Goal: Information Seeking & Learning: Learn about a topic

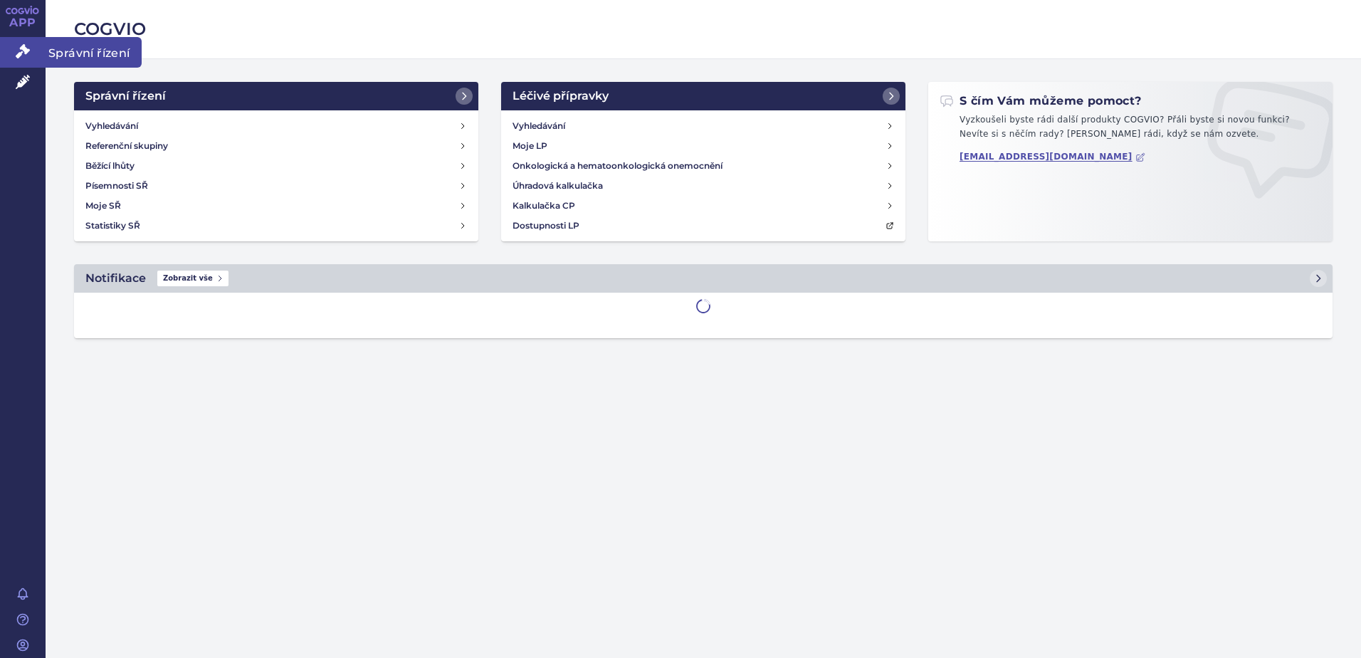
drag, startPoint x: 0, startPoint y: 0, endPoint x: 31, endPoint y: 54, distance: 62.2
click at [31, 54] on link "Správní řízení" at bounding box center [23, 52] width 46 height 30
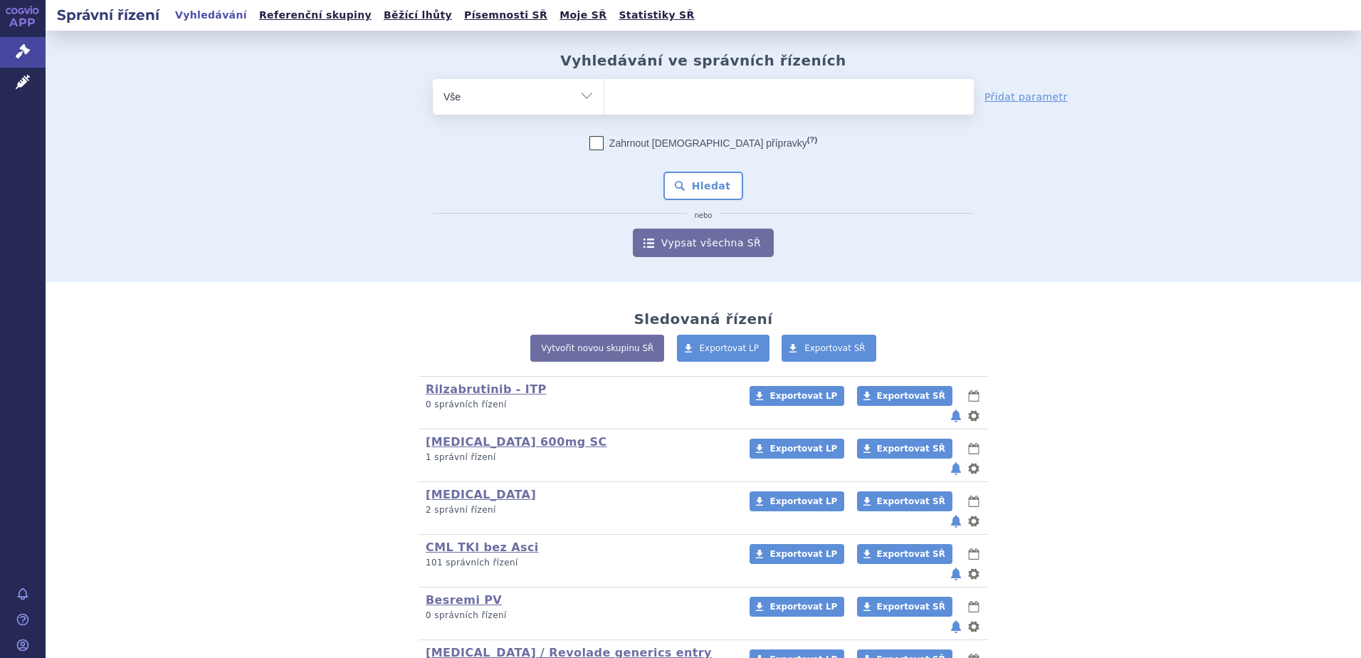
click at [654, 98] on ul at bounding box center [788, 94] width 369 height 30
click at [604, 98] on select at bounding box center [604, 96] width 1 height 36
click at [23, 81] on icon at bounding box center [23, 82] width 14 height 14
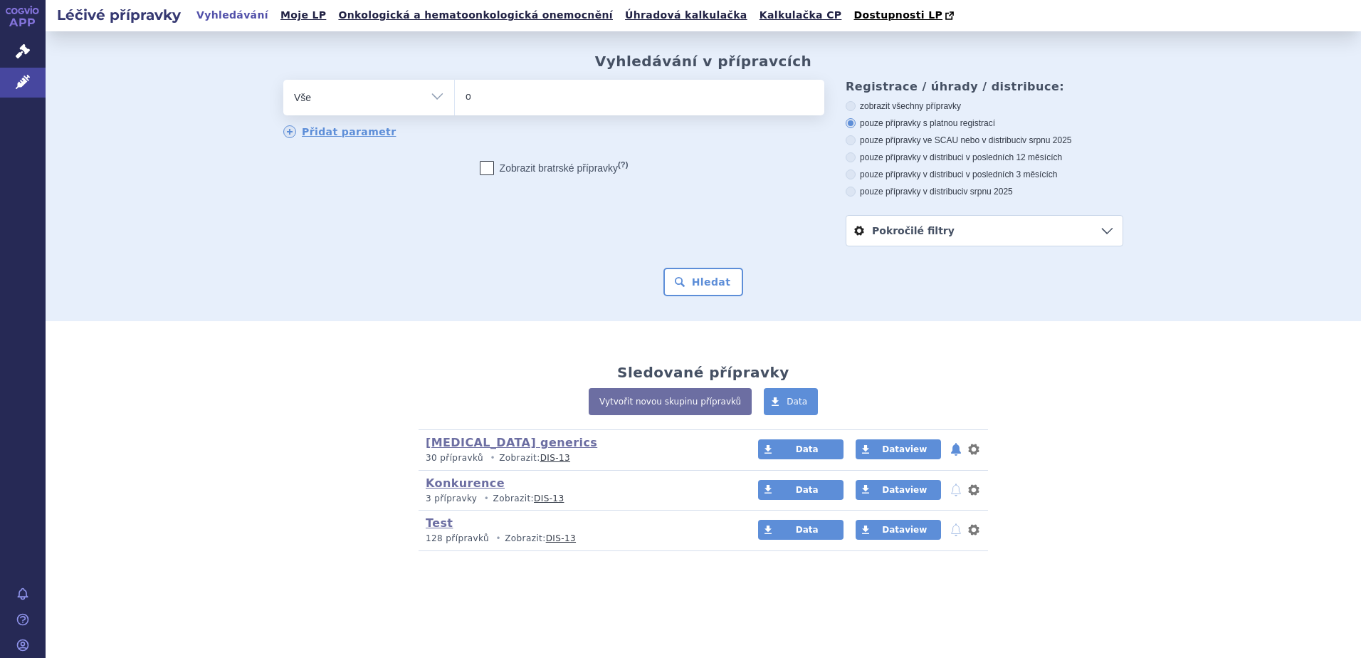
type input "ok"
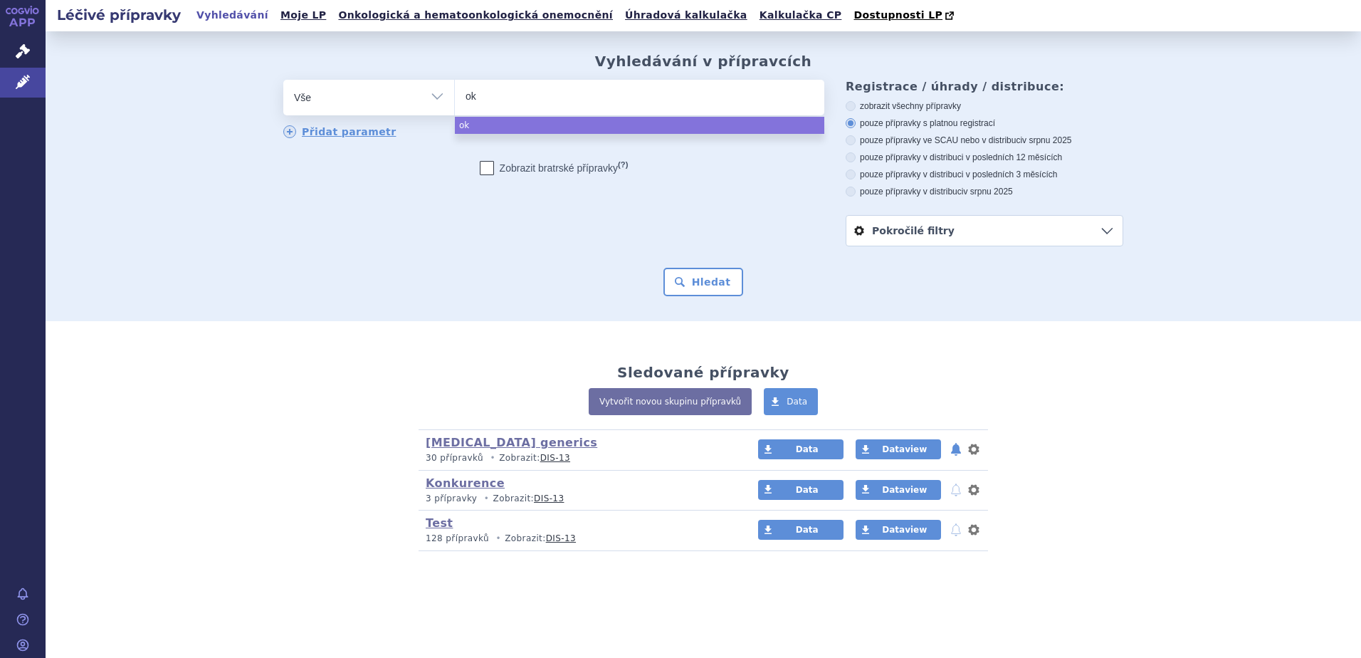
type input "o"
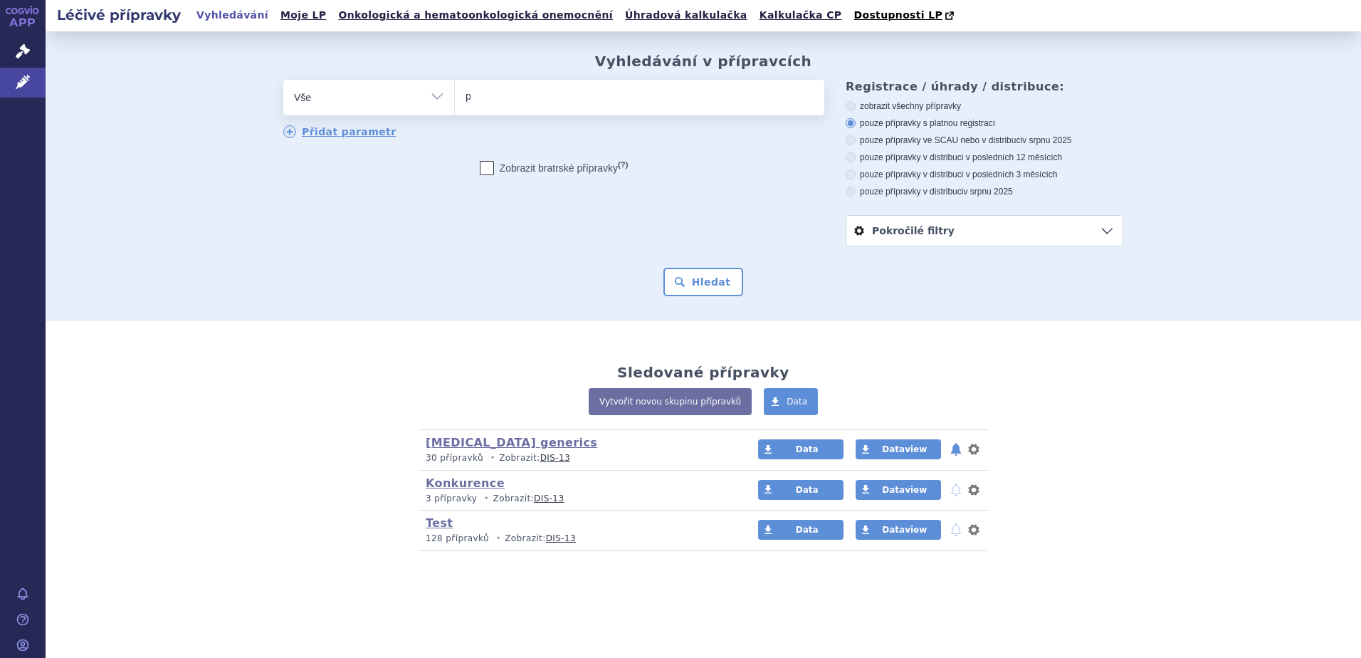
type input "pl"
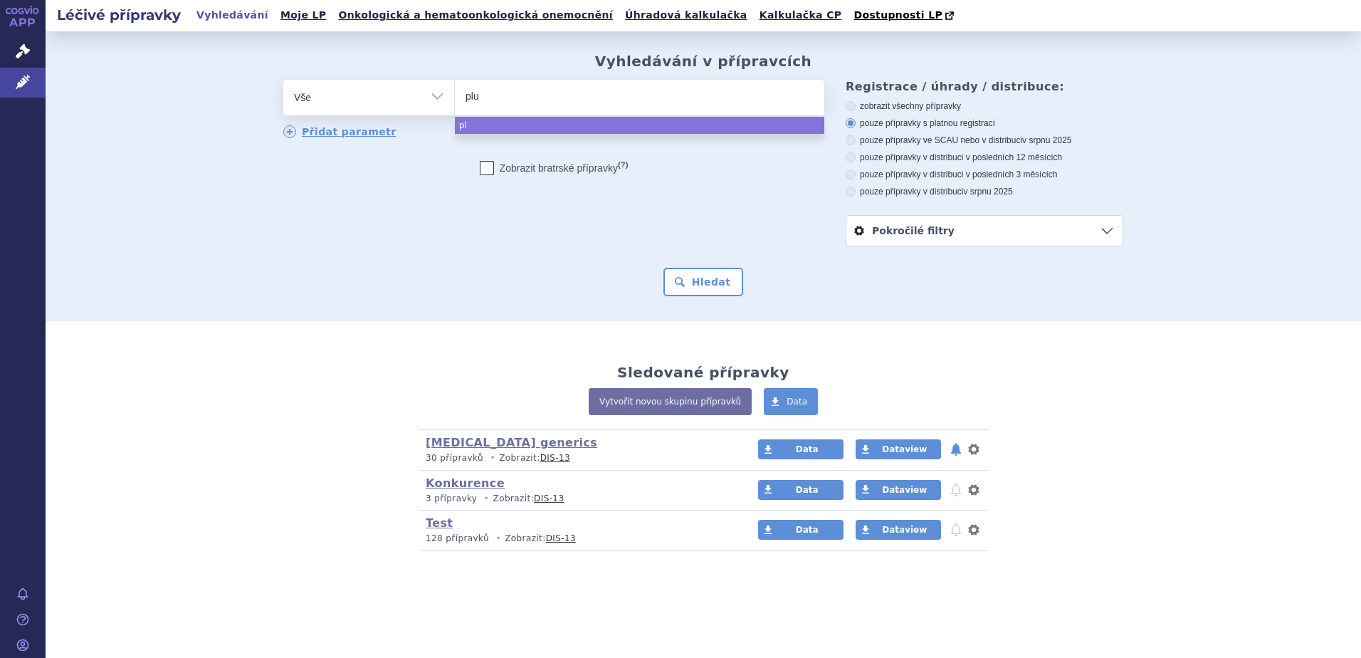
type input "pluv"
type input "pluvic"
type input "pluvicto"
select select "pluvicto"
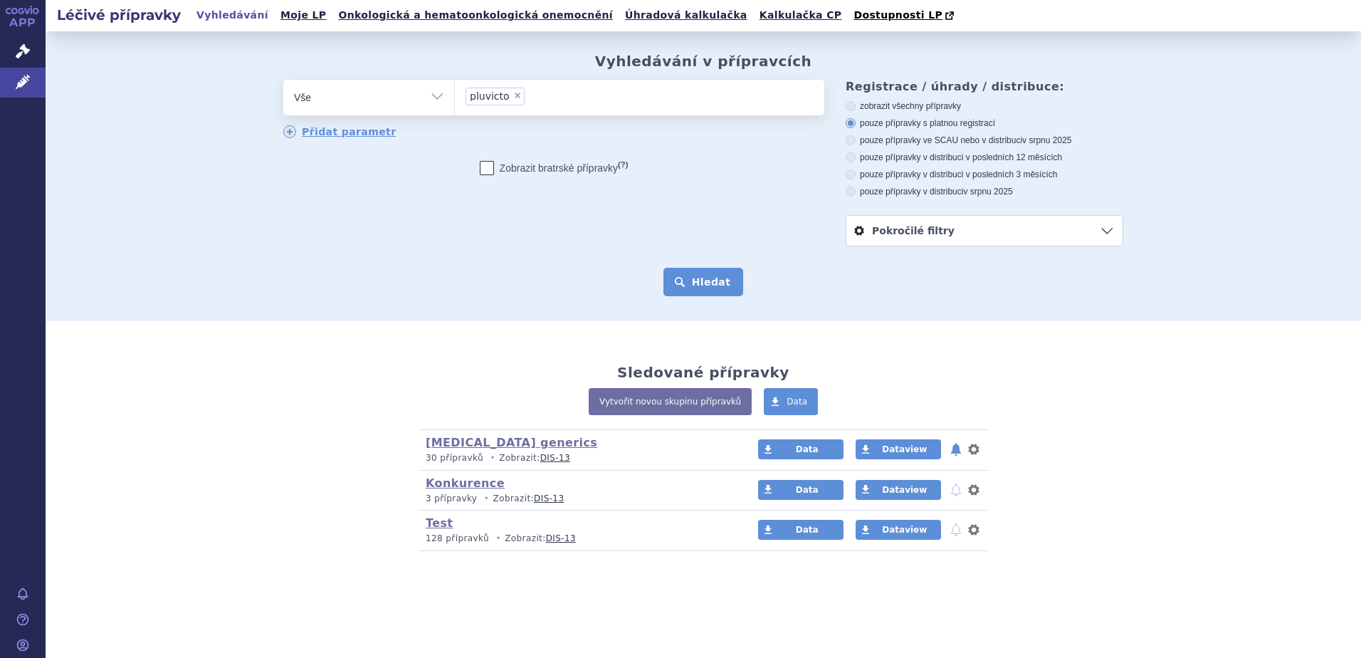
click at [705, 271] on button "Hledat" at bounding box center [703, 282] width 80 height 28
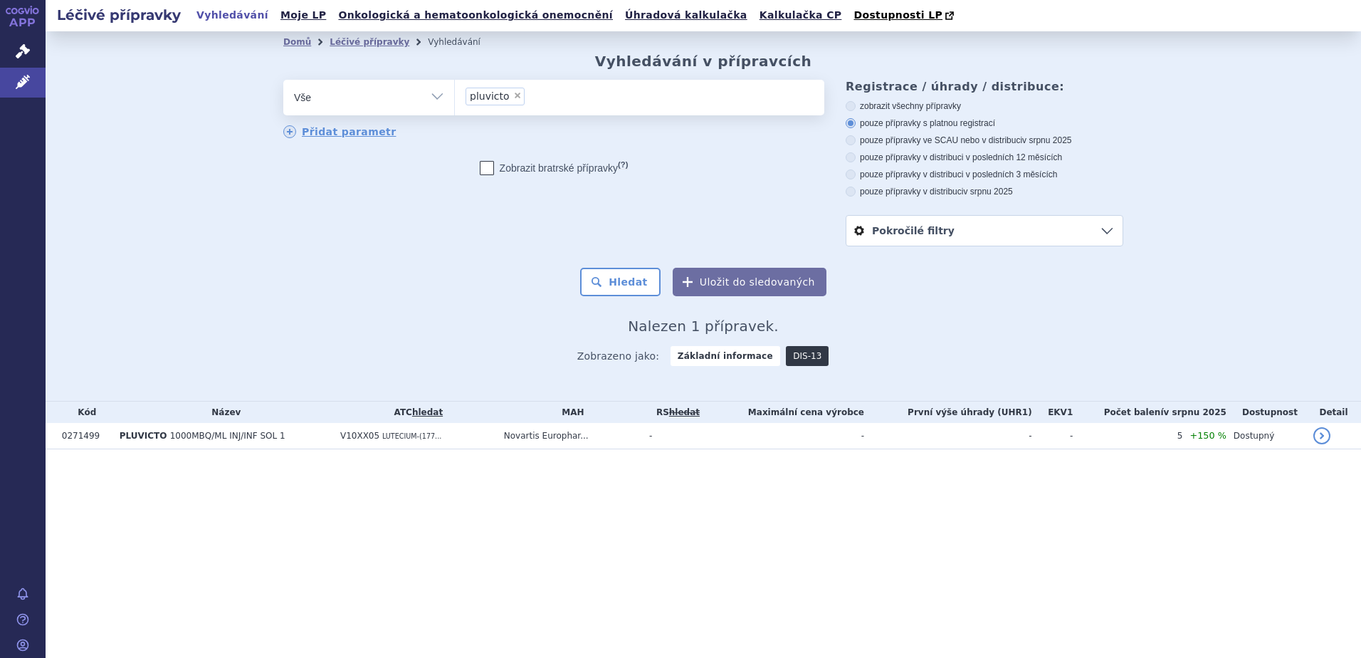
click at [799, 352] on link "DIS-13" at bounding box center [807, 356] width 43 height 20
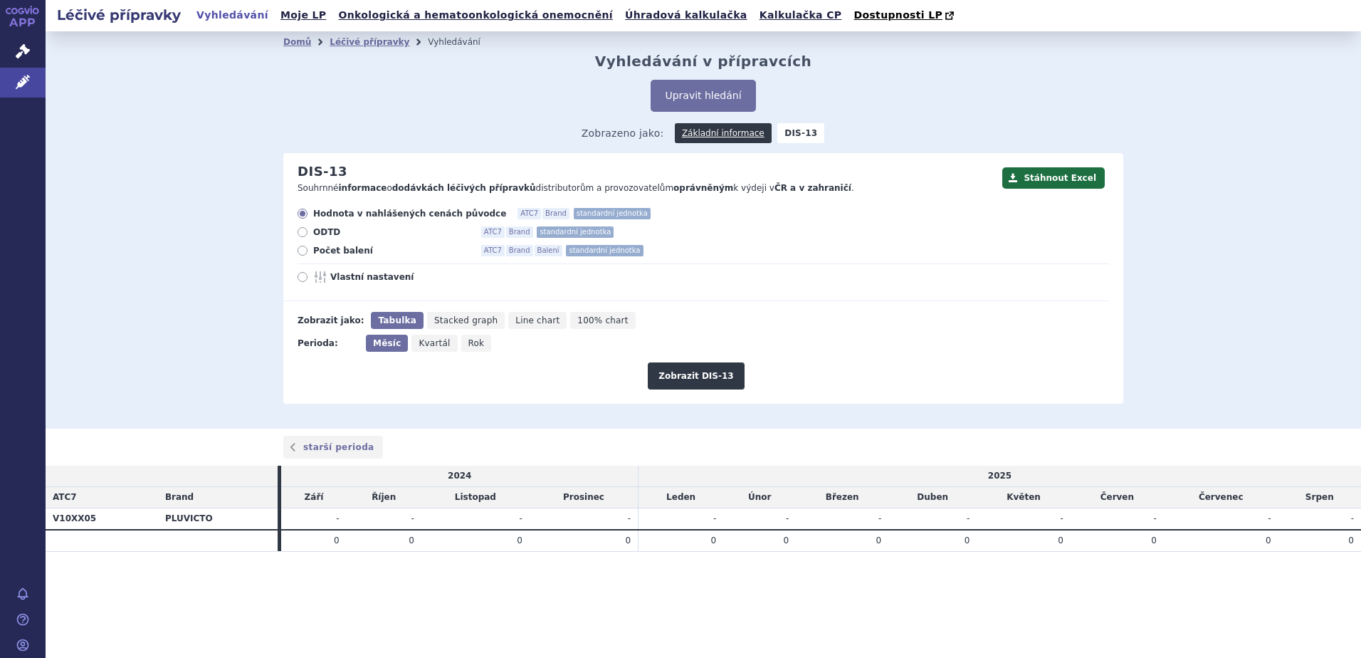
click at [332, 248] on span "Počet balení" at bounding box center [391, 250] width 157 height 11
click at [308, 248] on input "Počet balení ATC7 Brand Balení standardní jednotka" at bounding box center [303, 252] width 9 height 9
radio input "true"
click at [710, 376] on button "Zobrazit DIS-13" at bounding box center [696, 375] width 96 height 27
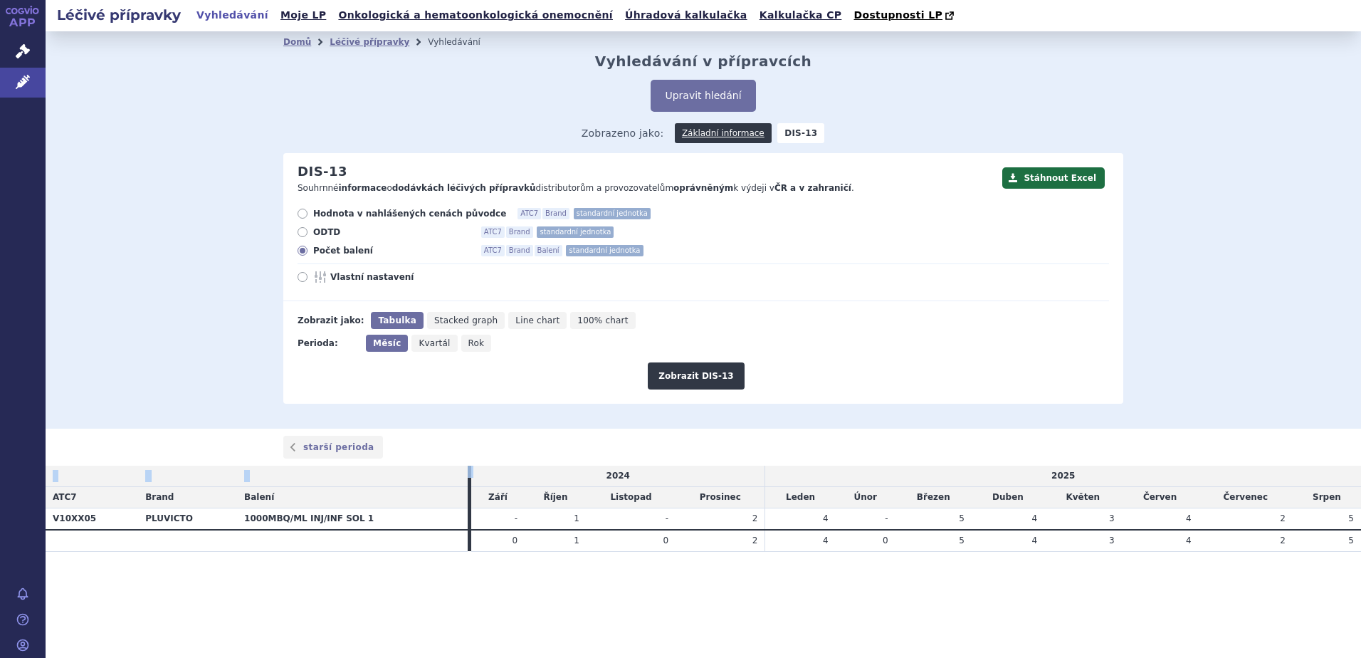
drag, startPoint x: 604, startPoint y: 481, endPoint x: 1125, endPoint y: 589, distance: 532.0
click at [1131, 587] on section "Domů Léčivé přípravky Vyhledávání Vyhledávání v přípravcích Upravit hledání ods…" at bounding box center [703, 319] width 1315 height 577
click at [1125, 589] on section "Domů Léčivé přípravky Vyhledávání Vyhledávání v přípravcích Upravit hledání ods…" at bounding box center [703, 319] width 1315 height 577
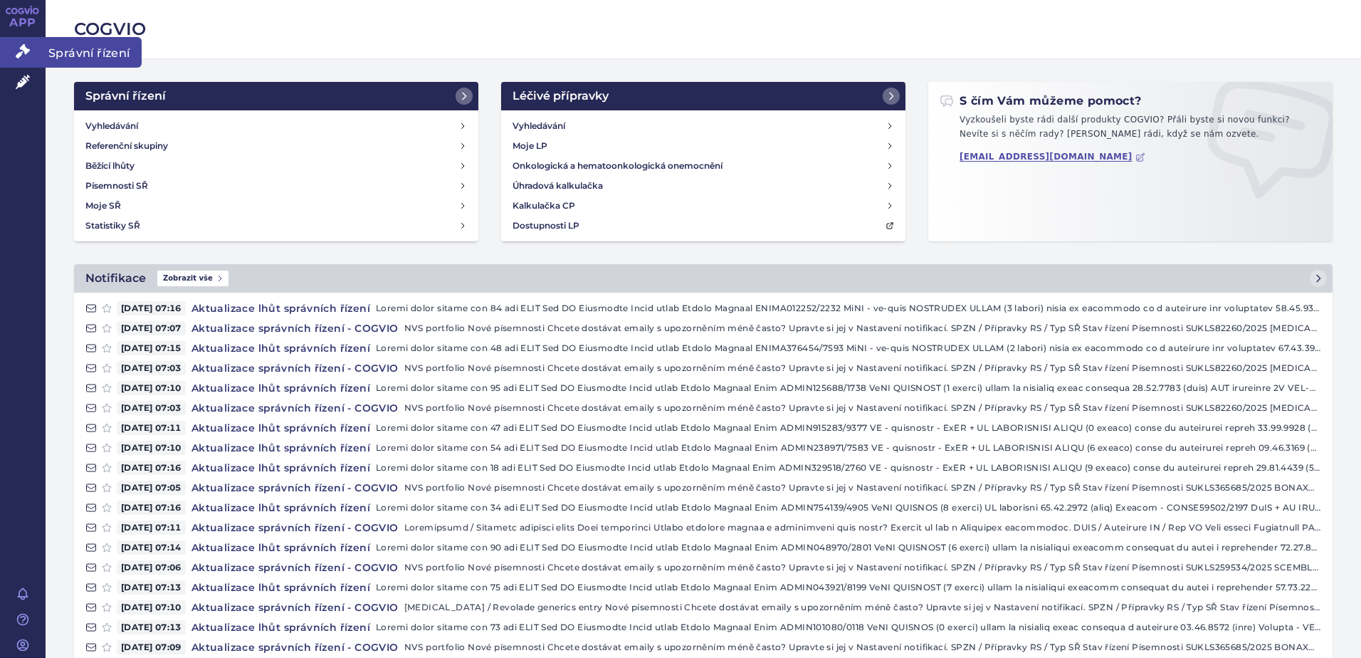
click at [19, 50] on icon at bounding box center [23, 51] width 14 height 14
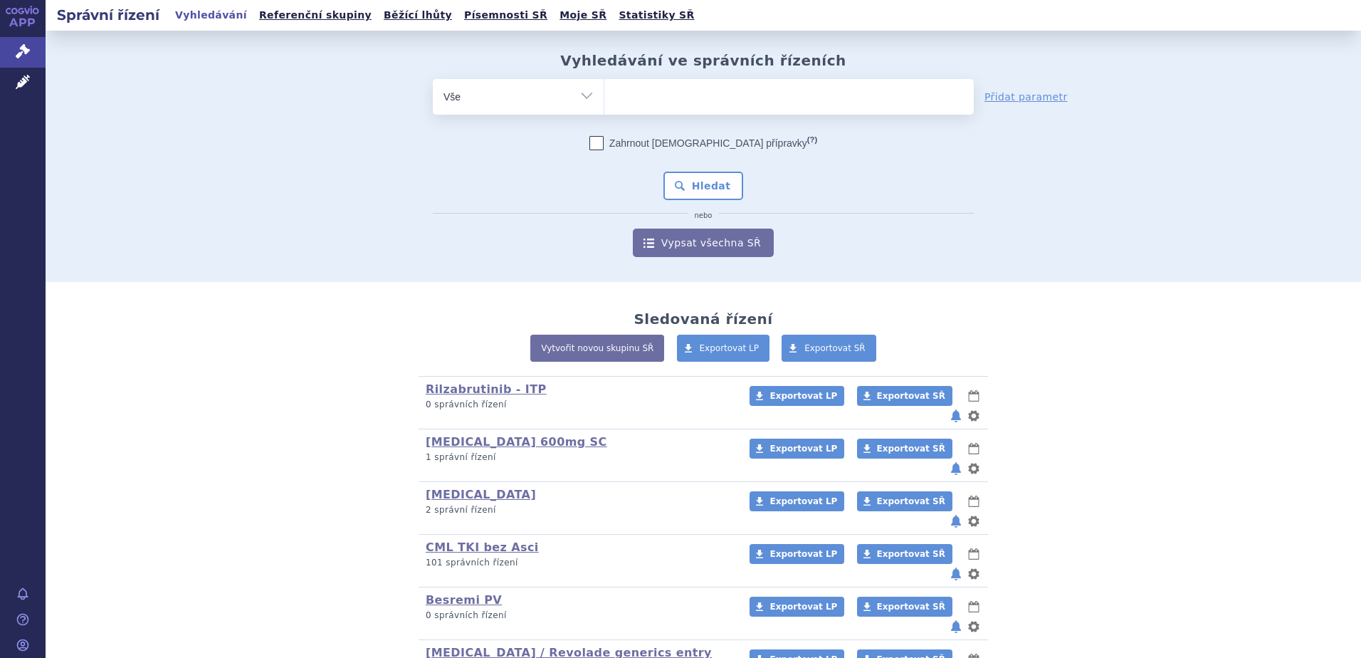
click at [654, 94] on ul at bounding box center [788, 94] width 369 height 30
click at [604, 94] on select at bounding box center [604, 96] width 1 height 36
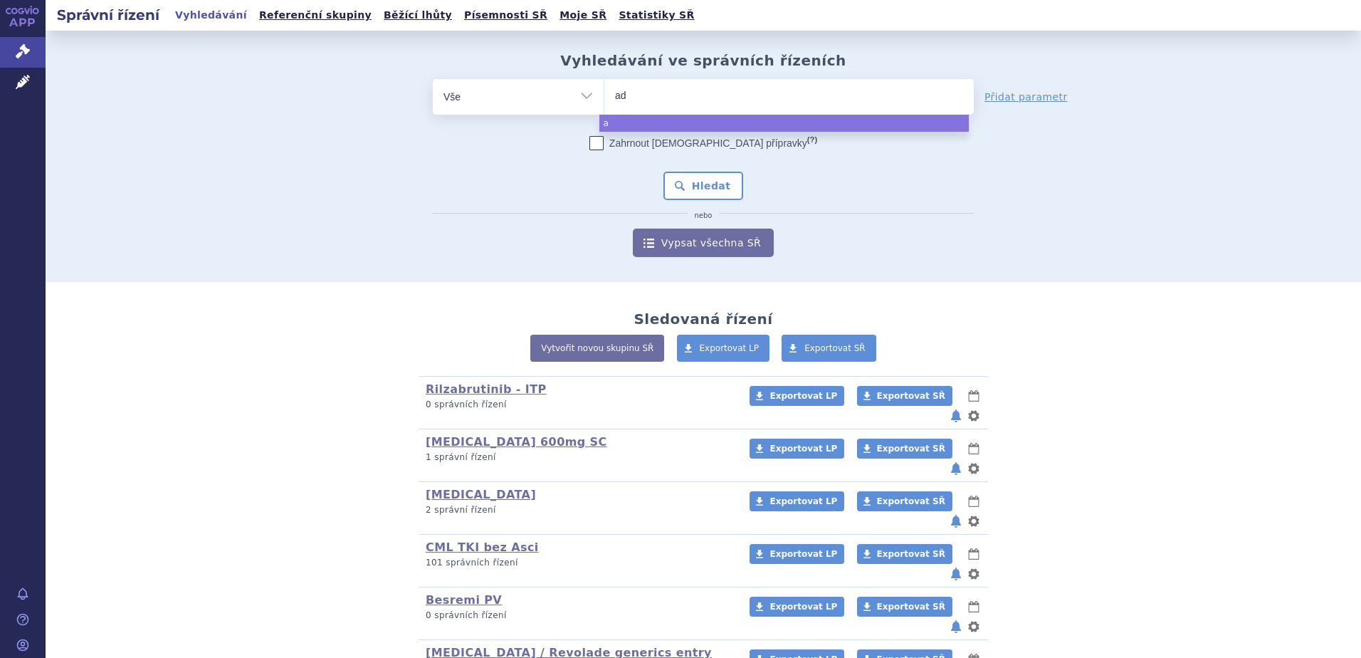
type input "adc"
type input "adcet"
type input "adcetr"
type input "[MEDICAL_DATA]"
select select "[MEDICAL_DATA]"
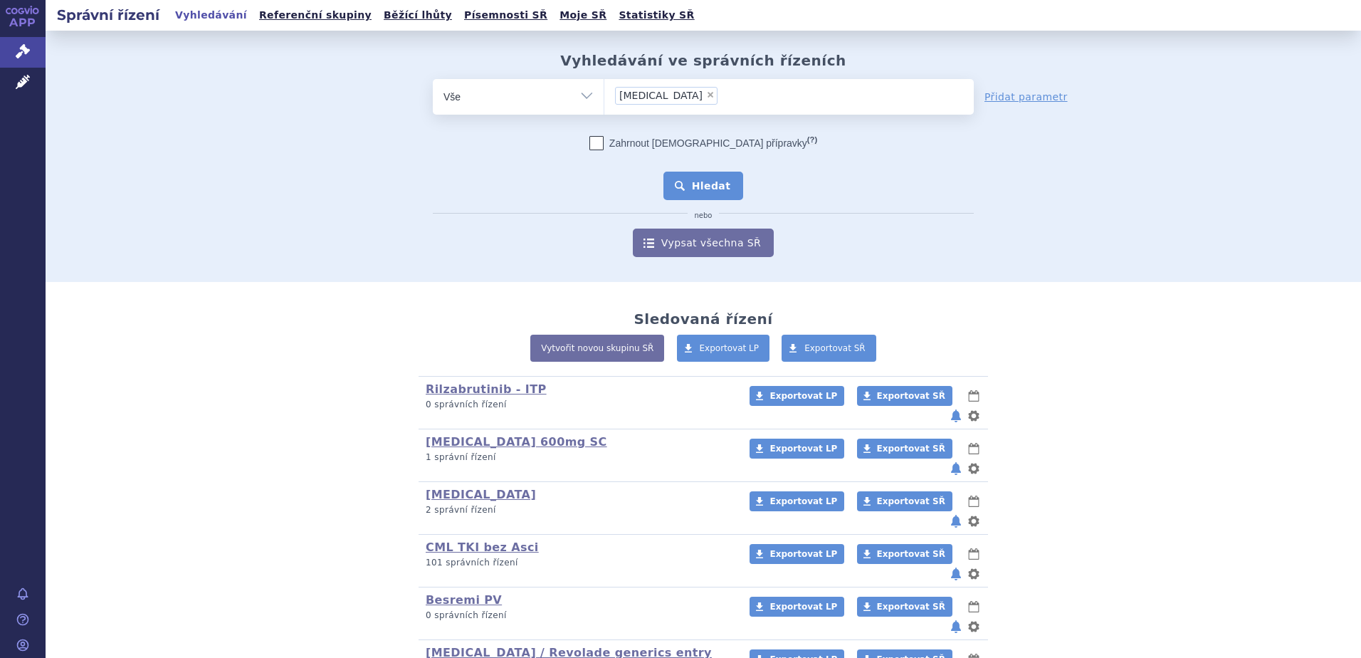
click at [672, 178] on button "Hledat" at bounding box center [703, 186] width 80 height 28
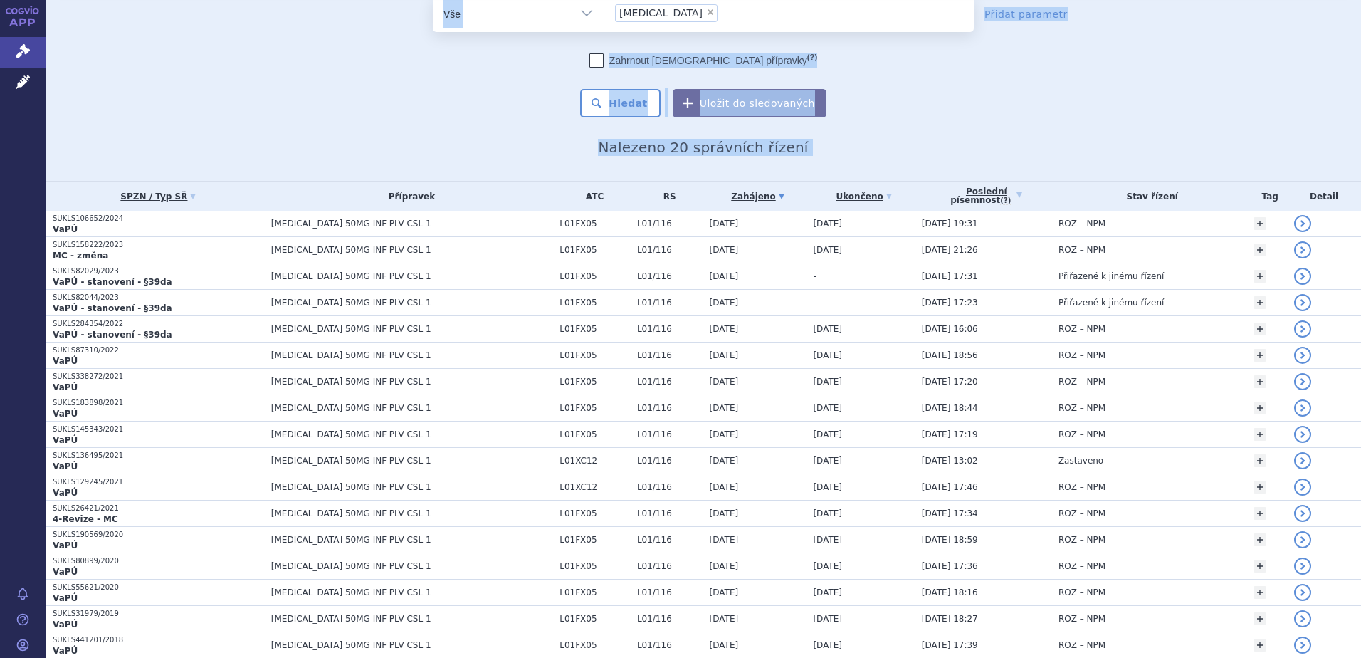
scroll to position [12, 0]
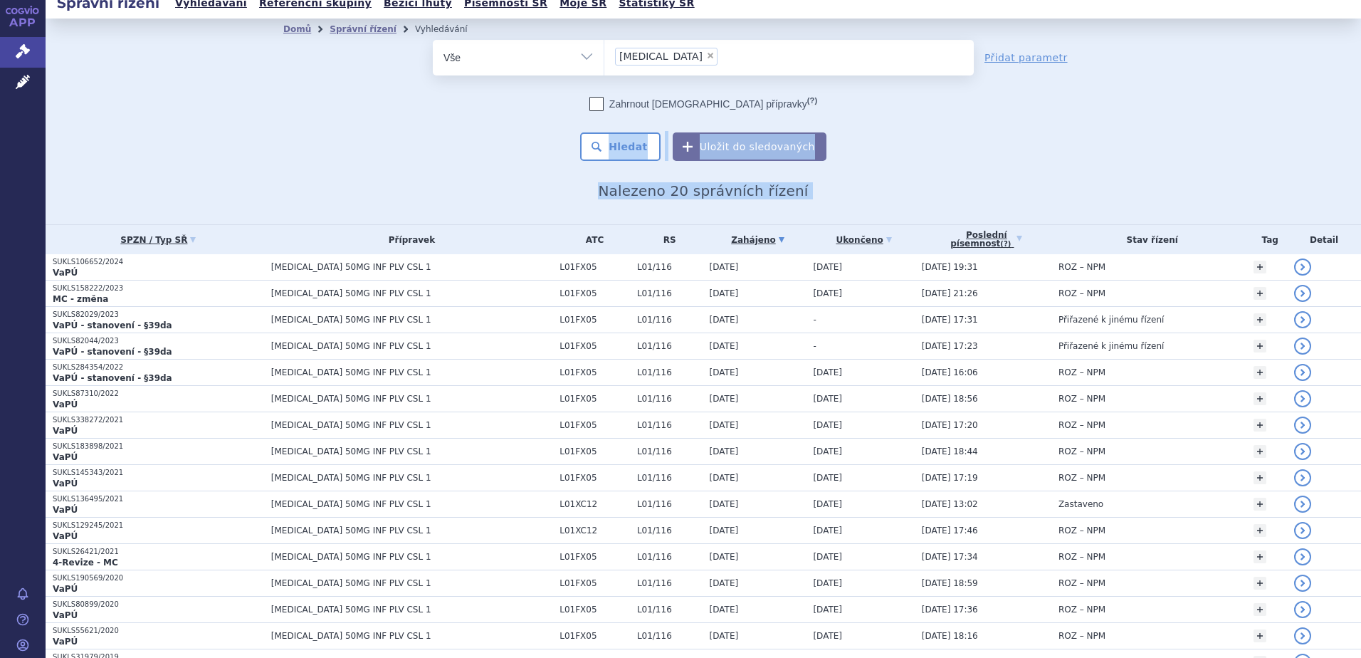
drag, startPoint x: 414, startPoint y: 623, endPoint x: 344, endPoint y: 118, distance: 510.1
click at [344, 118] on section "Domů Správní řízení Vyhledávání Vyhledávání ve správních řízeních odstranit Vše" at bounding box center [703, 428] width 1315 height 819
click at [344, 118] on div "odstranit Vše Spisová značka Typ SŘ" at bounding box center [703, 100] width 840 height 121
drag, startPoint x: 227, startPoint y: 50, endPoint x: 918, endPoint y: 196, distance: 706.3
click at [918, 196] on div "Domů Správní řízení Vyhledávání Vyhledávání ve správních řízeních odstranit Vše…" at bounding box center [703, 122] width 1315 height 206
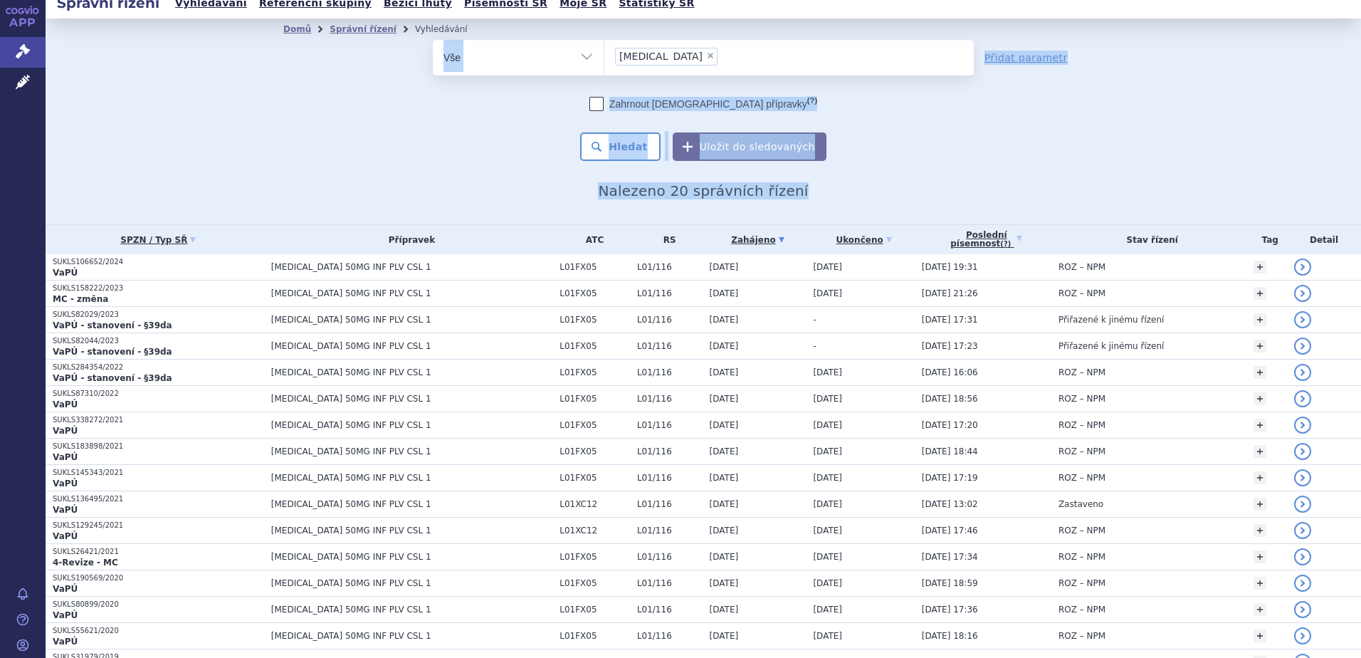
drag, startPoint x: 918, startPoint y: 196, endPoint x: 930, endPoint y: 199, distance: 11.9
click at [918, 196] on h2 "Nalezeno 20 správních řízení" at bounding box center [703, 190] width 840 height 17
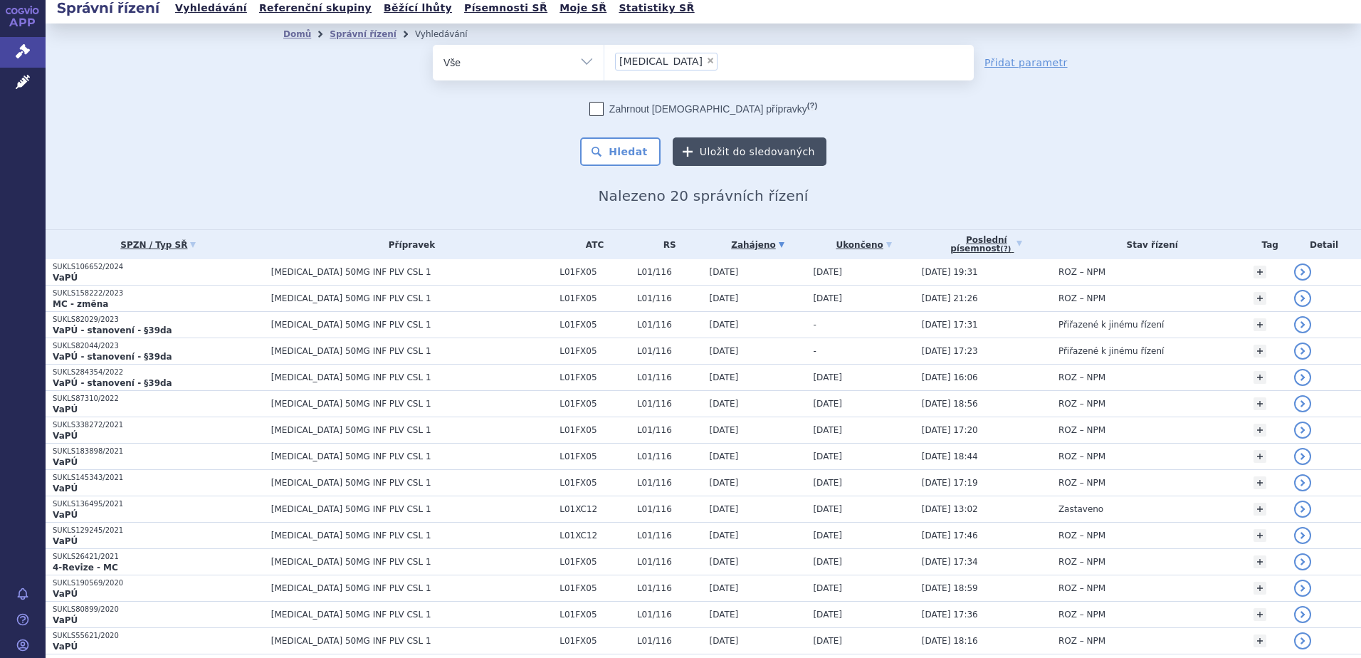
scroll to position [0, 0]
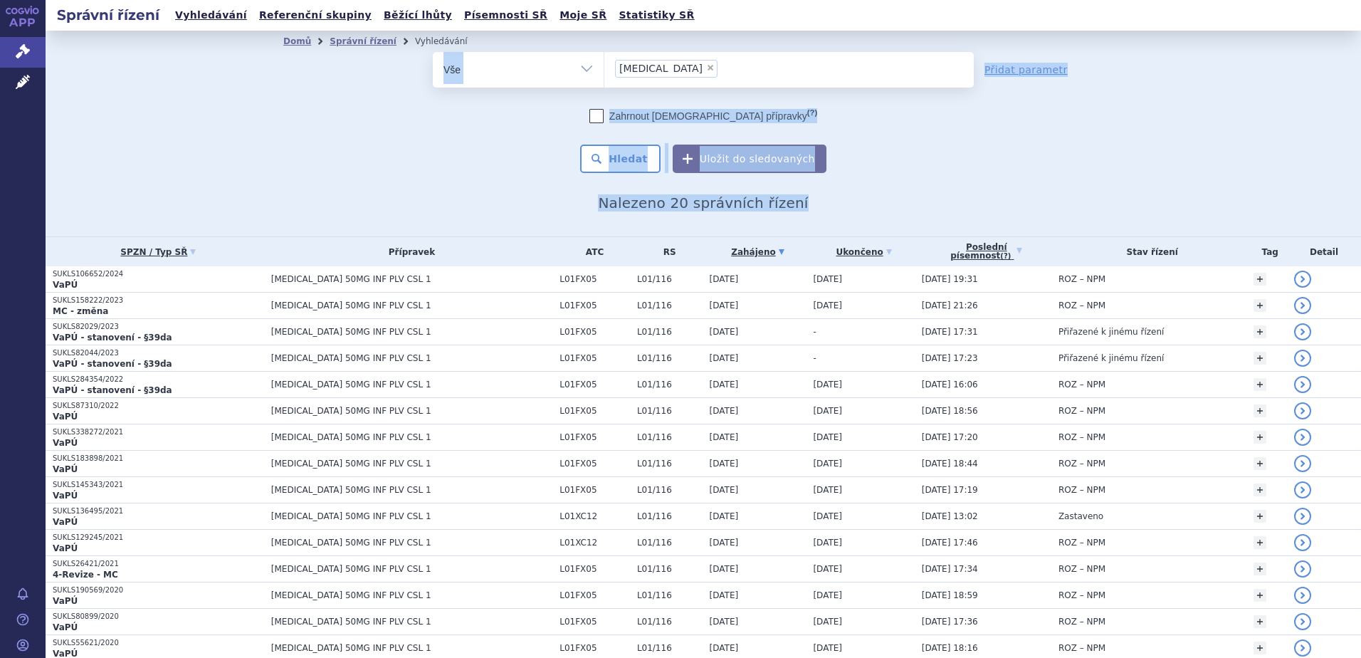
drag, startPoint x: 1054, startPoint y: 201, endPoint x: 175, endPoint y: 47, distance: 892.5
click at [175, 47] on div "Domů Správní řízení Vyhledávání Vyhledávání ve správních řízeních odstranit Vše…" at bounding box center [703, 134] width 1315 height 206
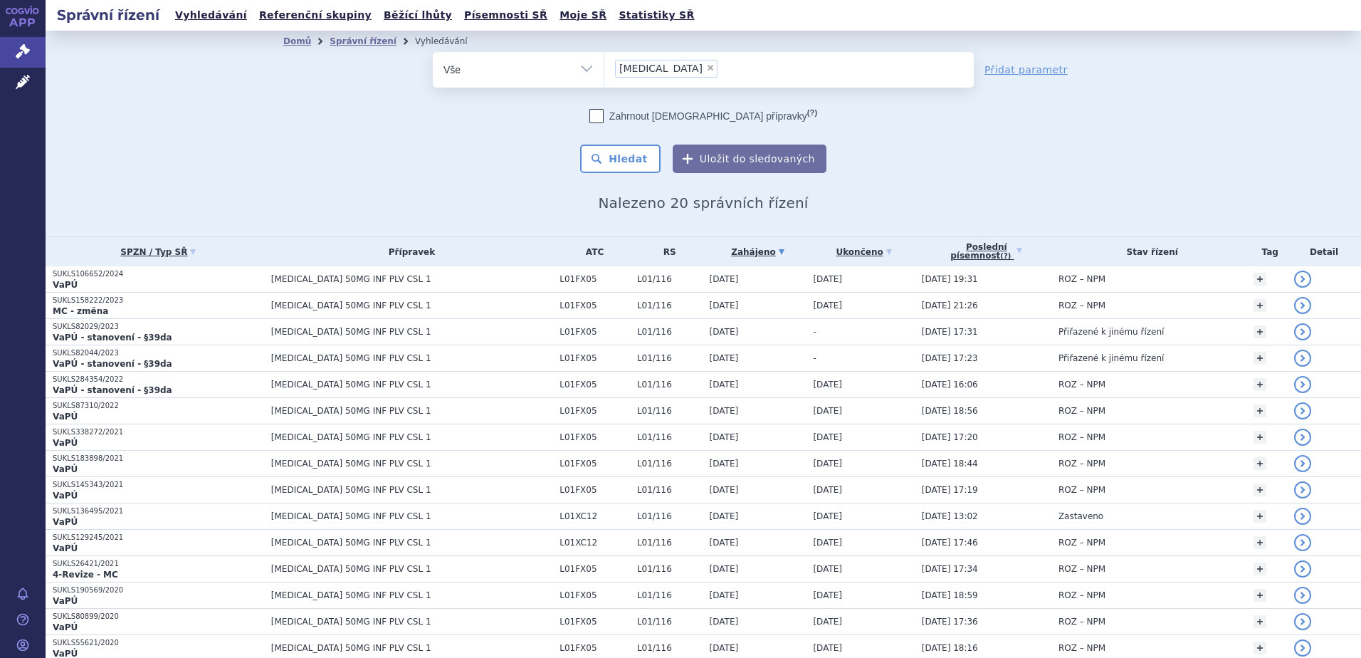
click at [164, 44] on div "Domů Správní řízení Vyhledávání Vyhledávání ve správních řízeních odstranit Vše…" at bounding box center [703, 134] width 1315 height 206
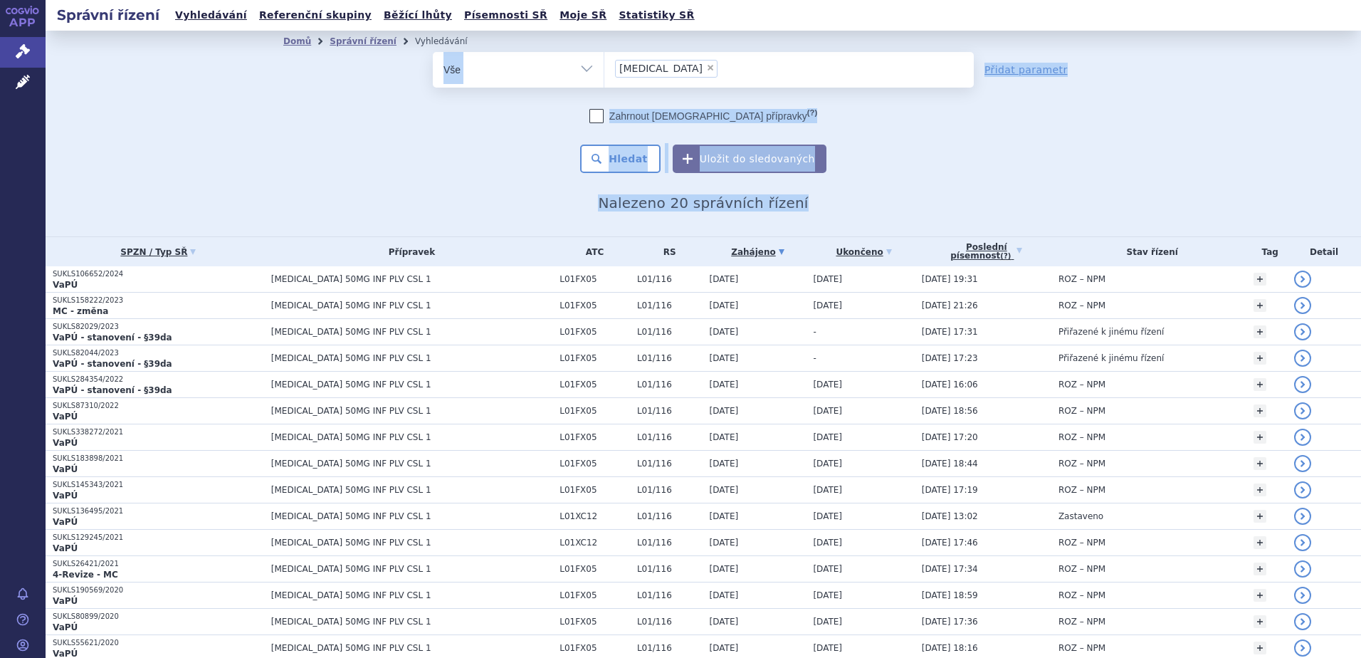
drag, startPoint x: 186, startPoint y: 48, endPoint x: 1085, endPoint y: 207, distance: 912.3
click at [1085, 207] on div "Domů Správní řízení Vyhledávání Vyhledávání ve správních řízeních odstranit Vše…" at bounding box center [703, 134] width 1315 height 206
click at [1085, 207] on h2 "Nalezeno 20 správních řízení" at bounding box center [703, 202] width 840 height 17
drag, startPoint x: 1095, startPoint y: 210, endPoint x: 196, endPoint y: 44, distance: 913.4
click at [196, 44] on div "Domů Správní řízení Vyhledávání Vyhledávání ve správních řízeních odstranit Vše…" at bounding box center [703, 134] width 1315 height 206
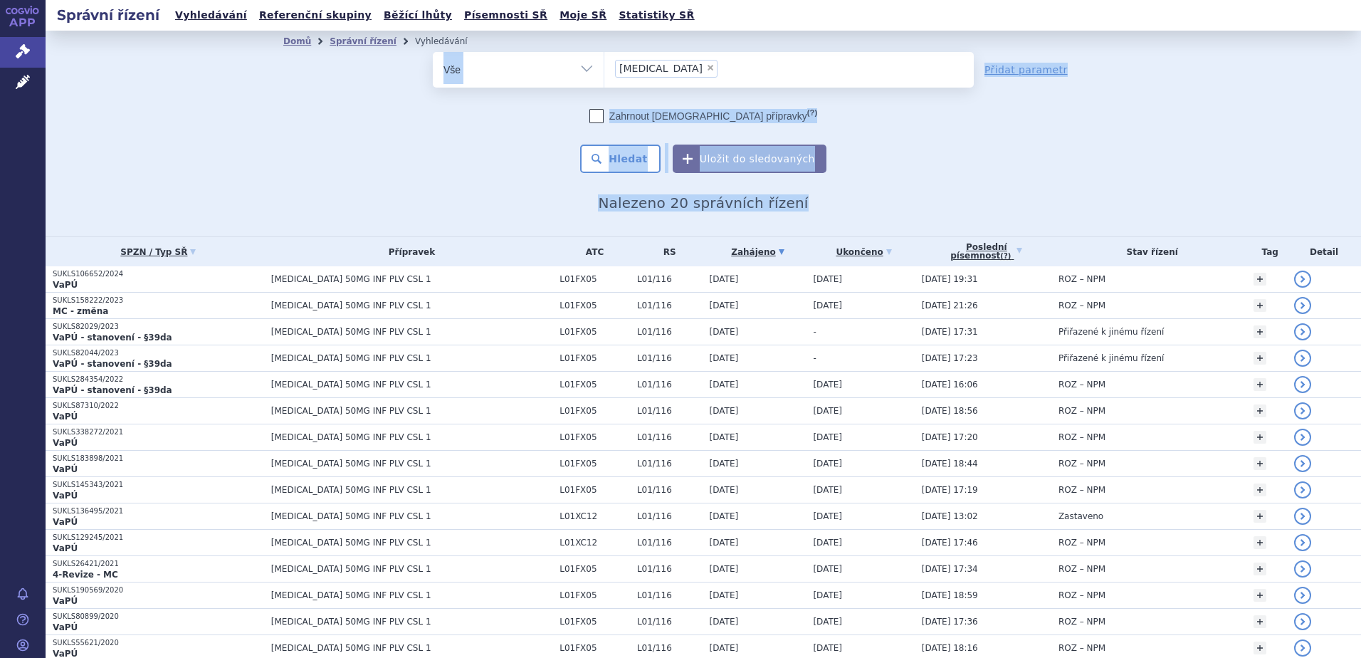
click at [196, 44] on div "Domů Správní řízení Vyhledávání Vyhledávání ve správních řízeních odstranit Vše…" at bounding box center [703, 134] width 1315 height 206
drag, startPoint x: 283, startPoint y: 62, endPoint x: 1096, endPoint y: 208, distance: 826.5
click at [1096, 208] on div "Domů Správní řízení Vyhledávání Vyhledávání ve správních řízeních odstranit Vše…" at bounding box center [703, 134] width 1315 height 206
click at [1096, 208] on h2 "Nalezeno 20 správních řízení" at bounding box center [703, 202] width 840 height 17
drag, startPoint x: 885, startPoint y: 157, endPoint x: 179, endPoint y: 43, distance: 715.2
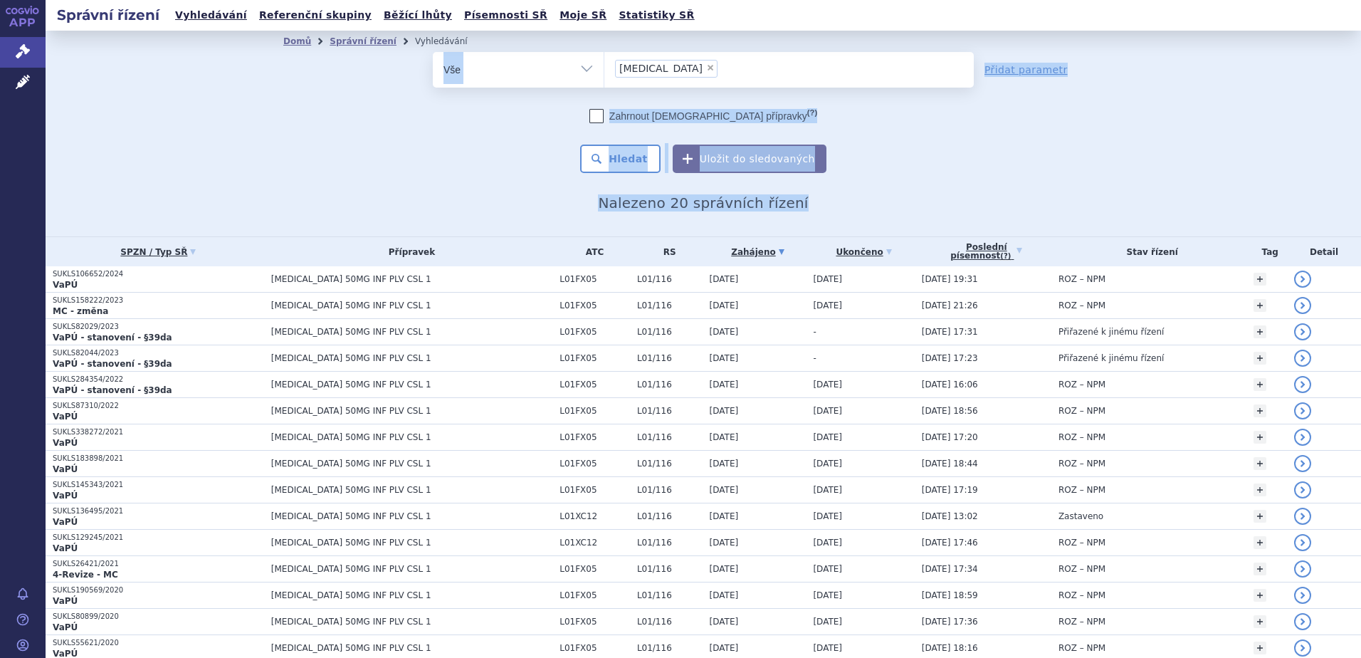
click at [179, 43] on div "Domů Správní řízení Vyhledávání Vyhledávání ve správních řízeních odstranit Vše…" at bounding box center [703, 134] width 1315 height 206
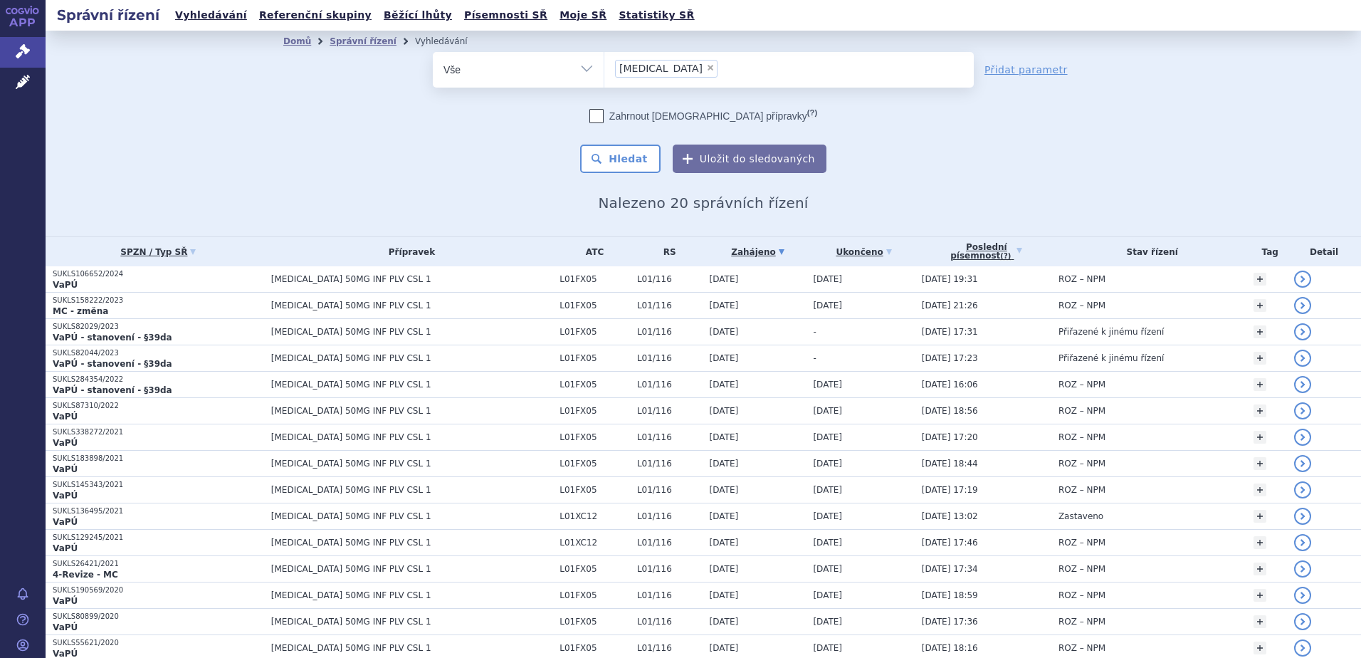
drag, startPoint x: 179, startPoint y: 43, endPoint x: 165, endPoint y: 41, distance: 13.6
click at [165, 41] on div "Domů Správní řízení Vyhledávání Vyhledávání ve správních řízeních odstranit Vše…" at bounding box center [703, 134] width 1315 height 206
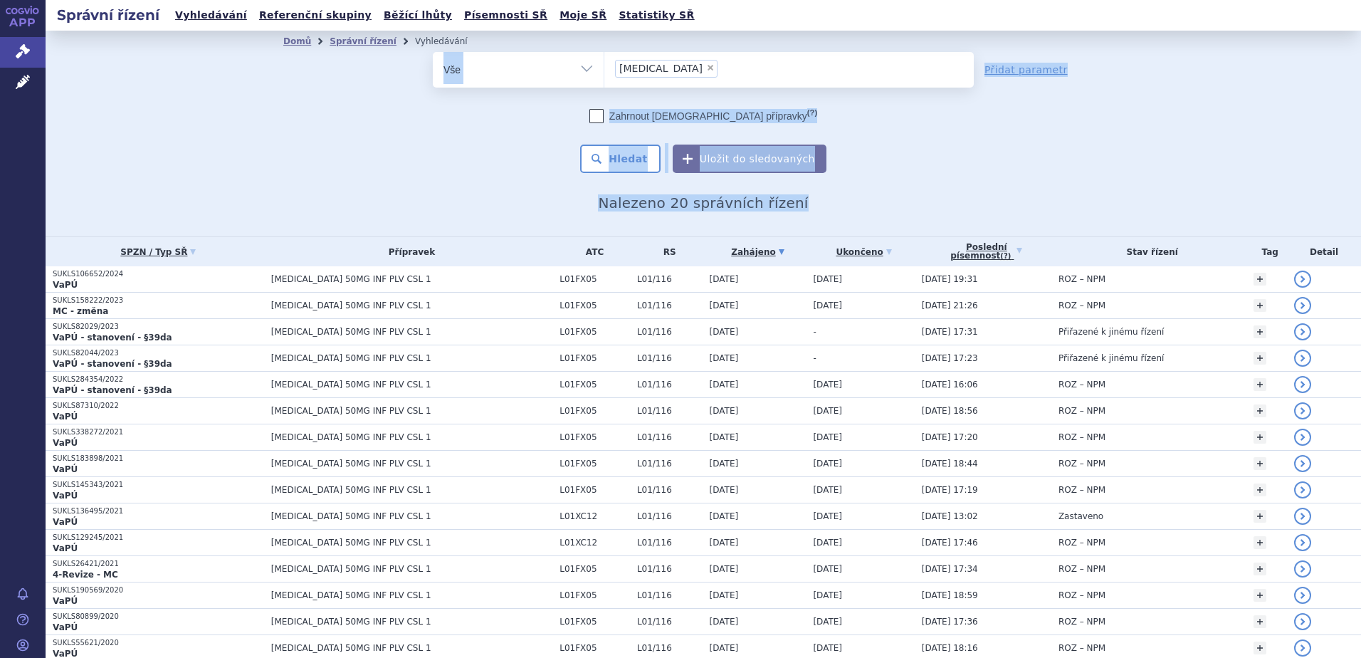
drag, startPoint x: 161, startPoint y: 41, endPoint x: 1077, endPoint y: 196, distance: 929.2
click at [1077, 196] on div "Domů Správní řízení Vyhledávání Vyhledávání ve správních řízeních odstranit Vše…" at bounding box center [703, 134] width 1315 height 206
click at [1077, 196] on h2 "Nalezeno 20 správních řízení" at bounding box center [703, 202] width 840 height 17
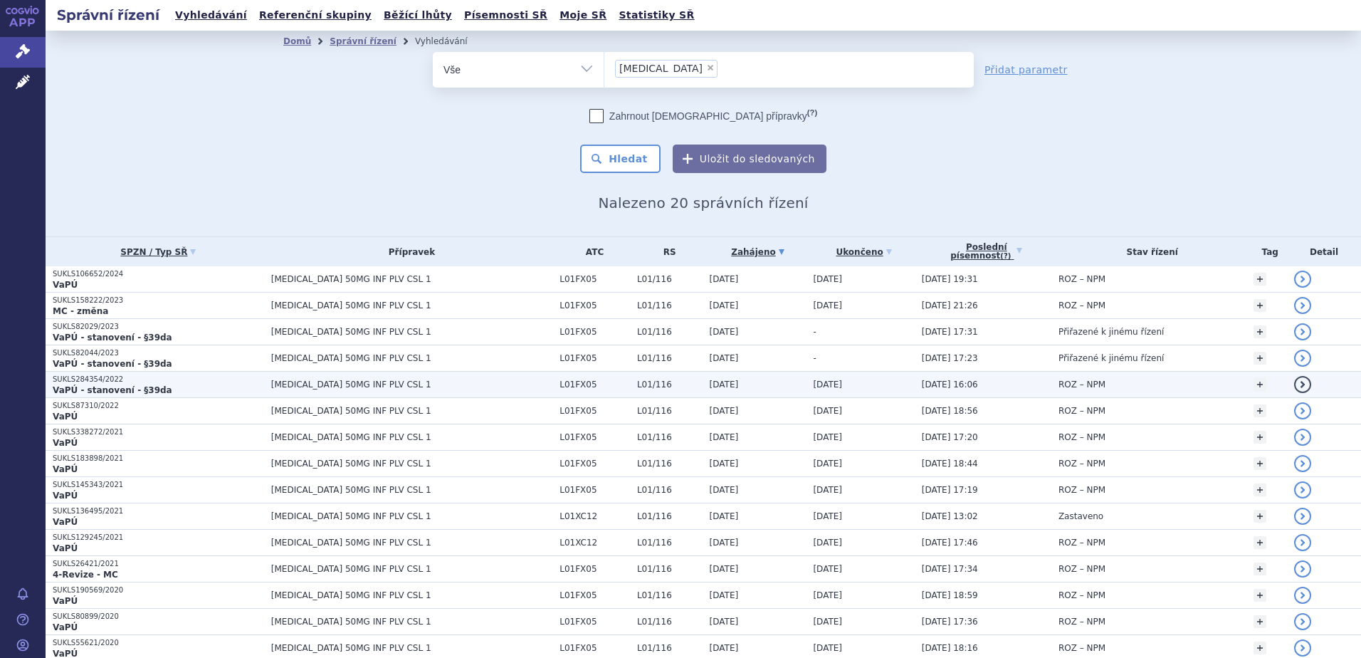
click at [377, 389] on span "[MEDICAL_DATA] 50MG INF PLV CSL 1" at bounding box center [411, 384] width 281 height 10
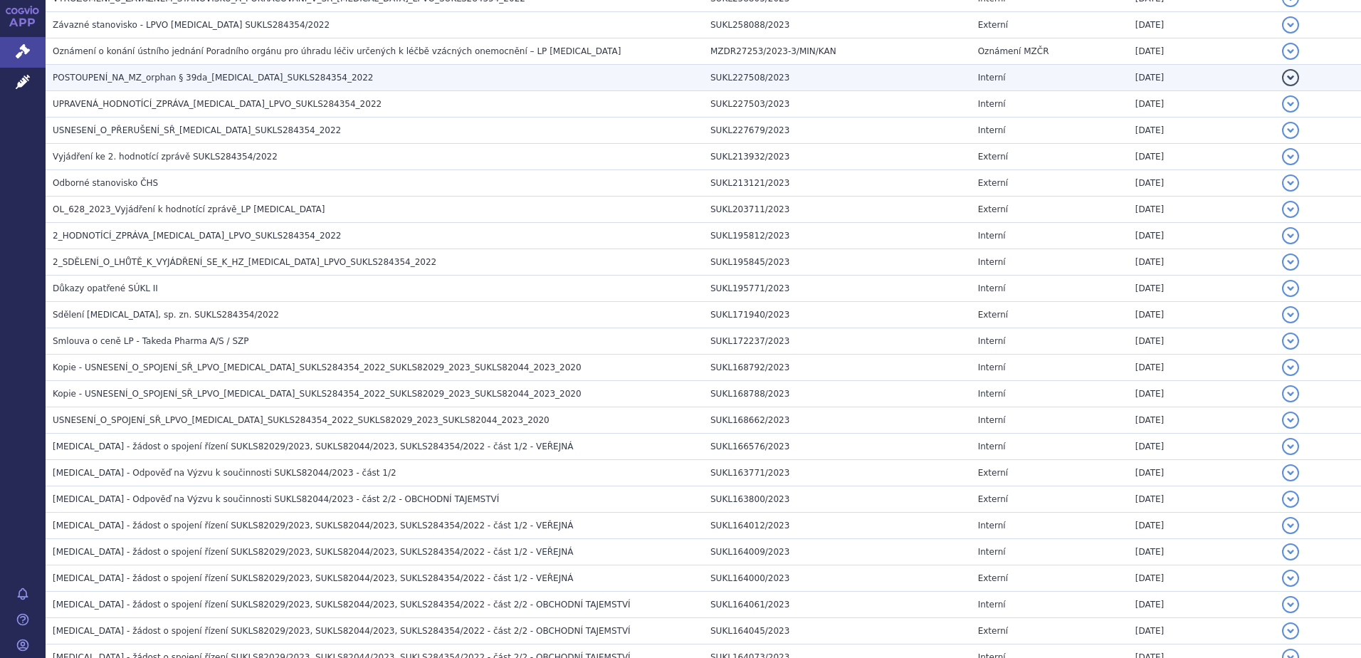
scroll to position [427, 0]
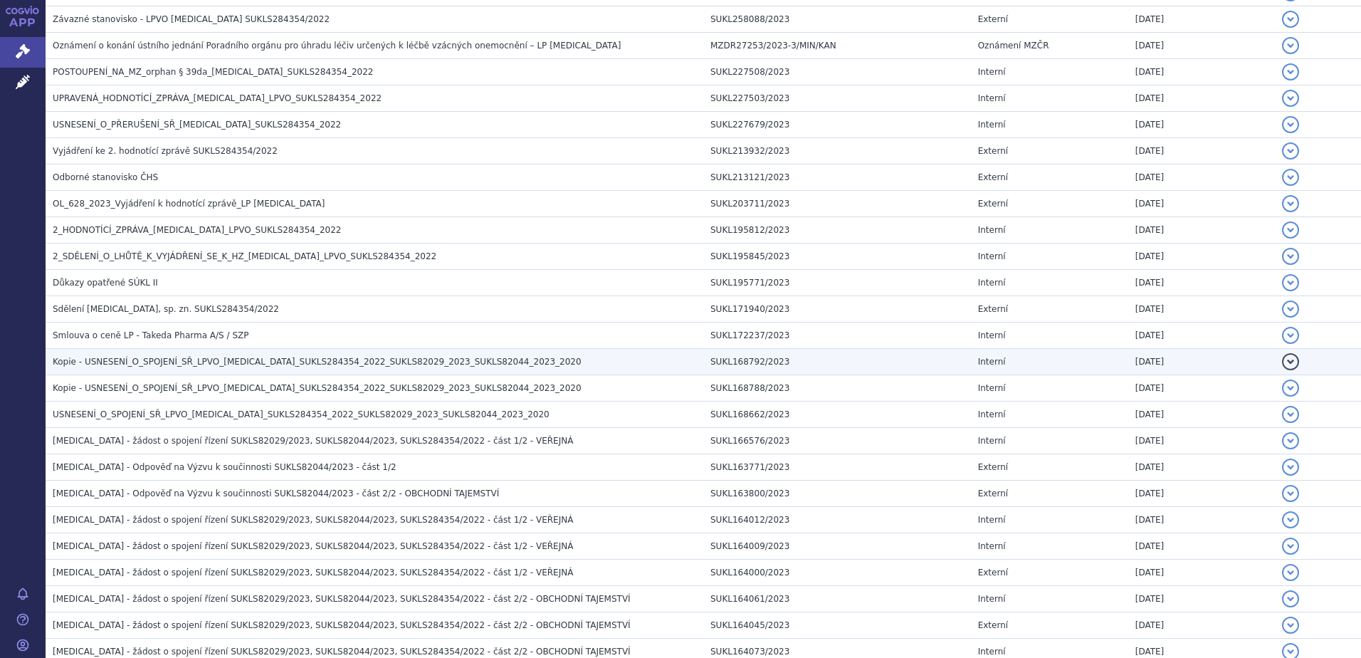
click at [465, 363] on span "Kopie - USNESENÍ_O_SPOJENÍ_SŘ_LPVO_ADCETRIS_SUKLS284354_2022_SUKLS82029_2023_SU…" at bounding box center [317, 362] width 529 height 10
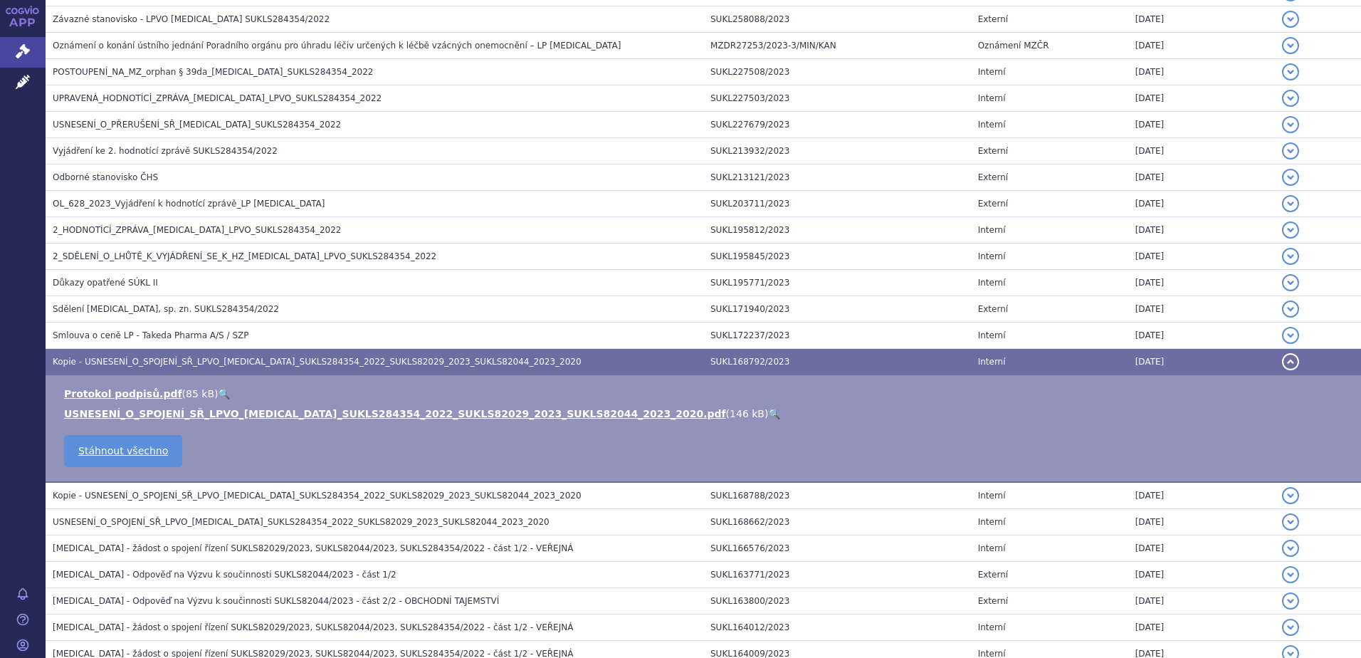
click at [768, 414] on link "🔍" at bounding box center [774, 413] width 12 height 11
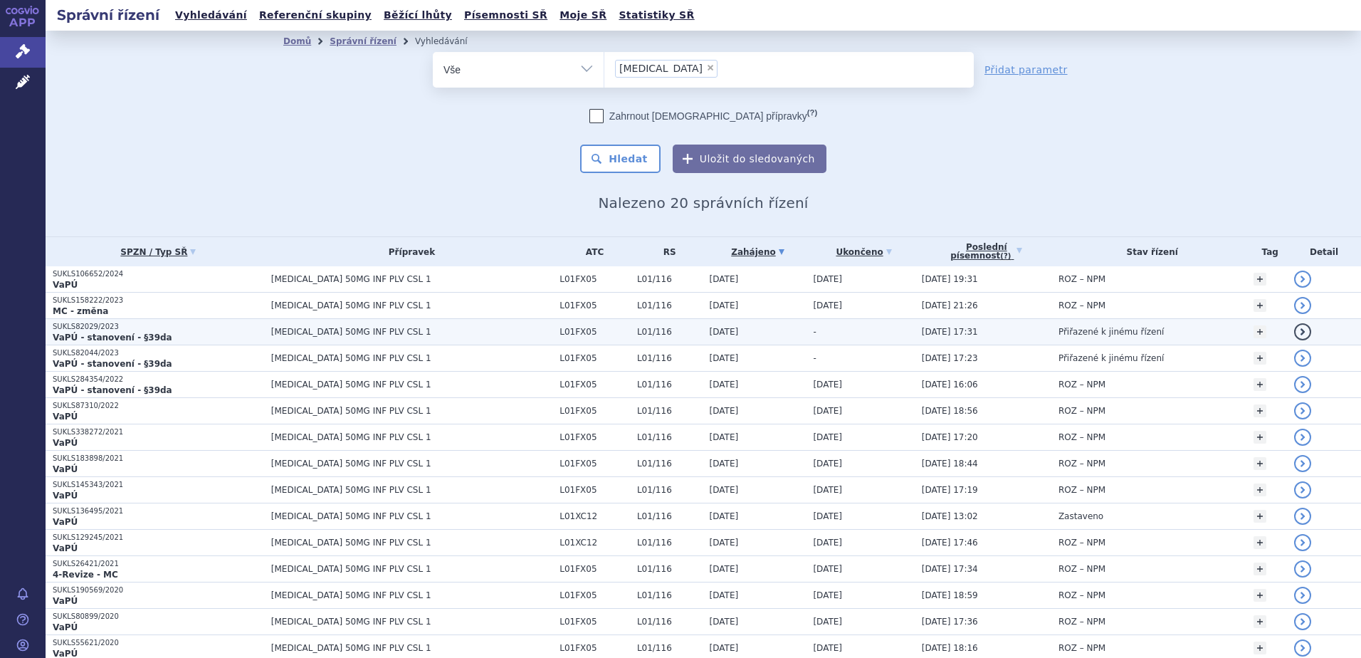
click at [450, 319] on td "[MEDICAL_DATA] 50MG INF PLV CSL 1" at bounding box center [408, 332] width 288 height 26
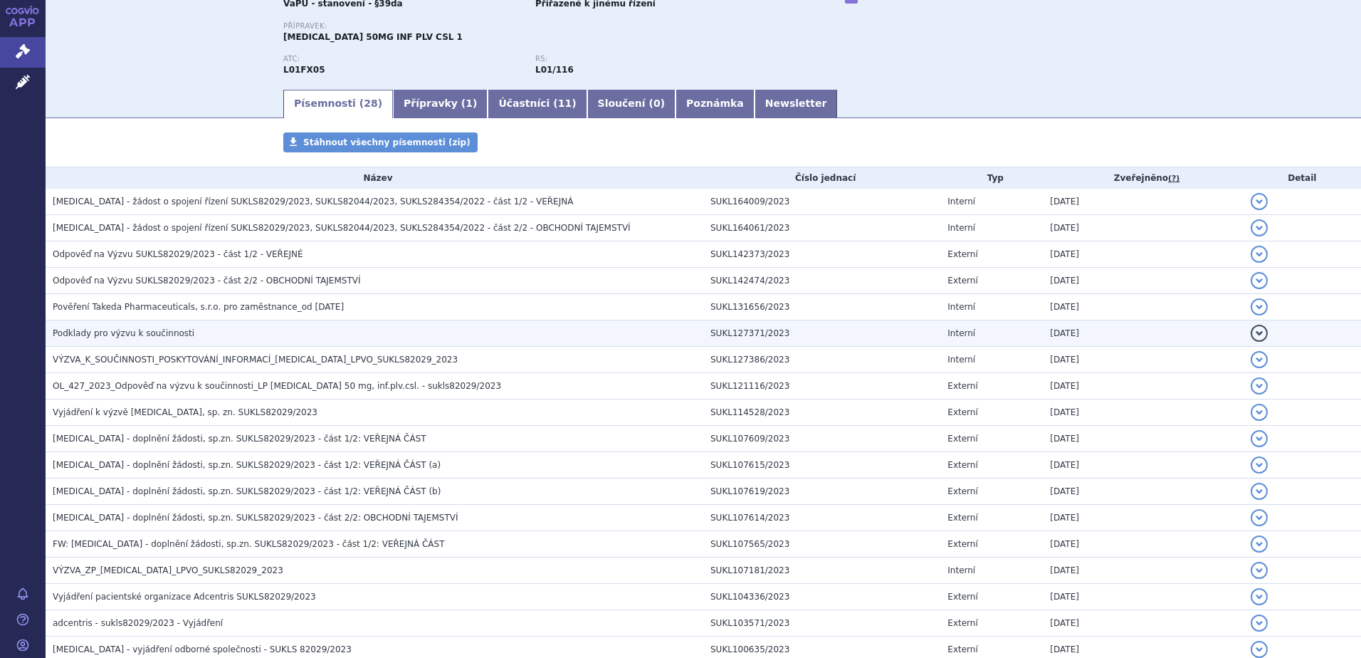
scroll to position [142, 0]
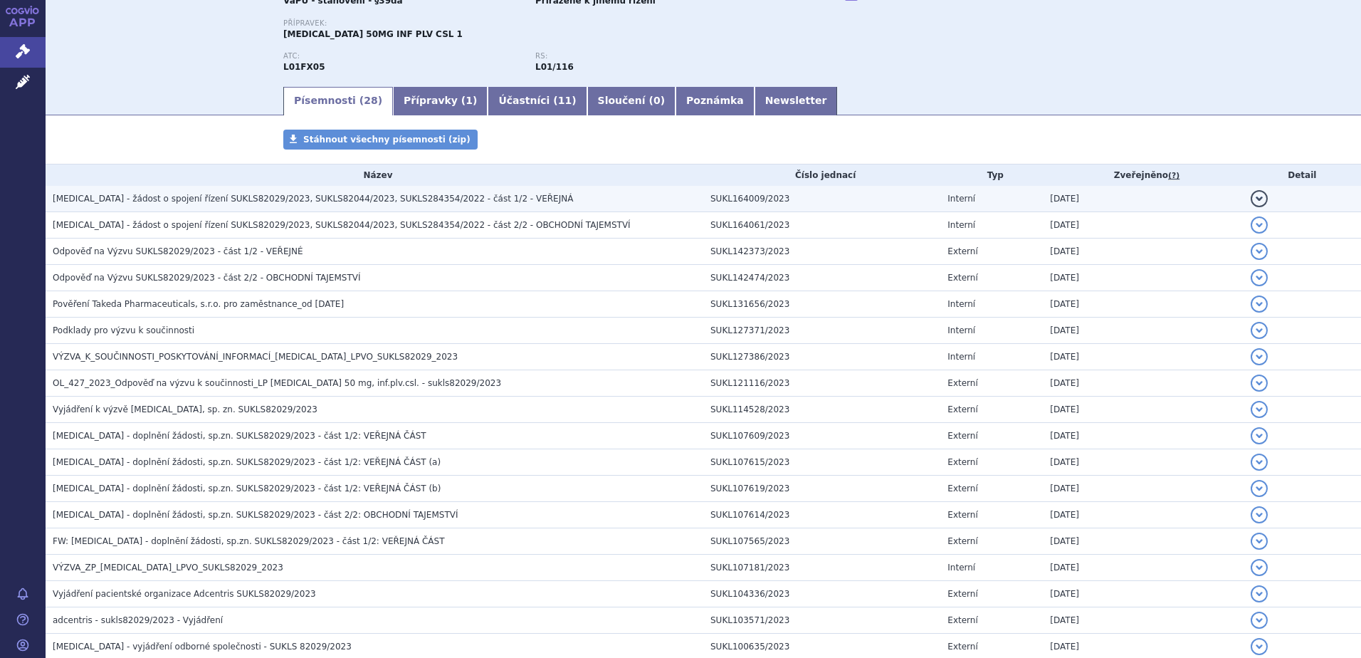
click at [279, 202] on span "[MEDICAL_DATA] - žádost o spojení řízení SUKLS82029/2023, SUKLS82044/2023, SUKL…" at bounding box center [313, 199] width 520 height 10
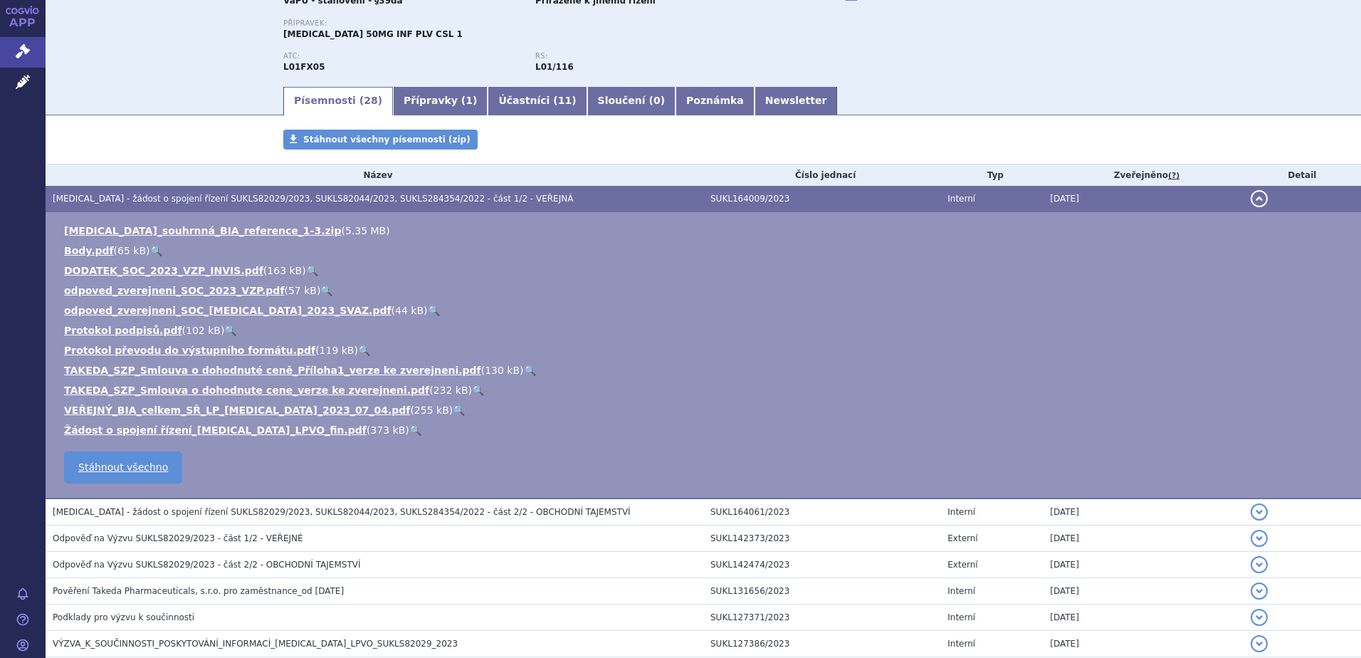
click at [409, 430] on link "🔍" at bounding box center [415, 429] width 12 height 11
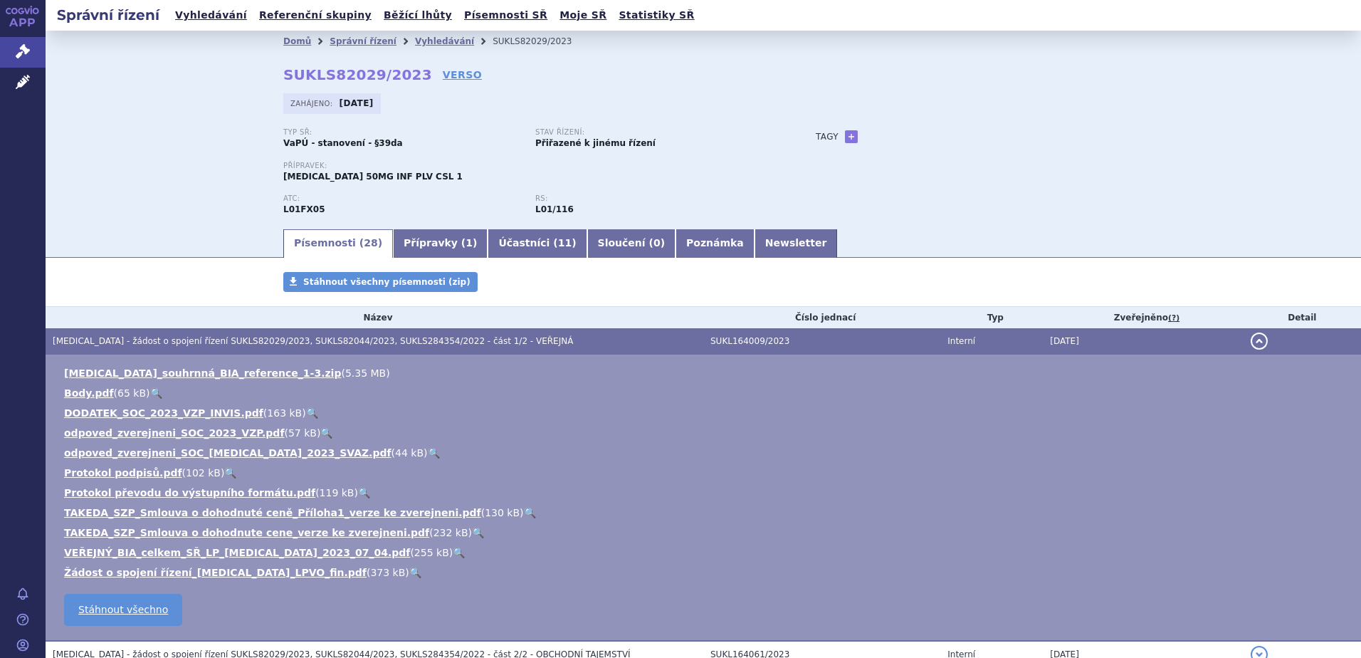
scroll to position [71, 0]
